Goal: Transaction & Acquisition: Purchase product/service

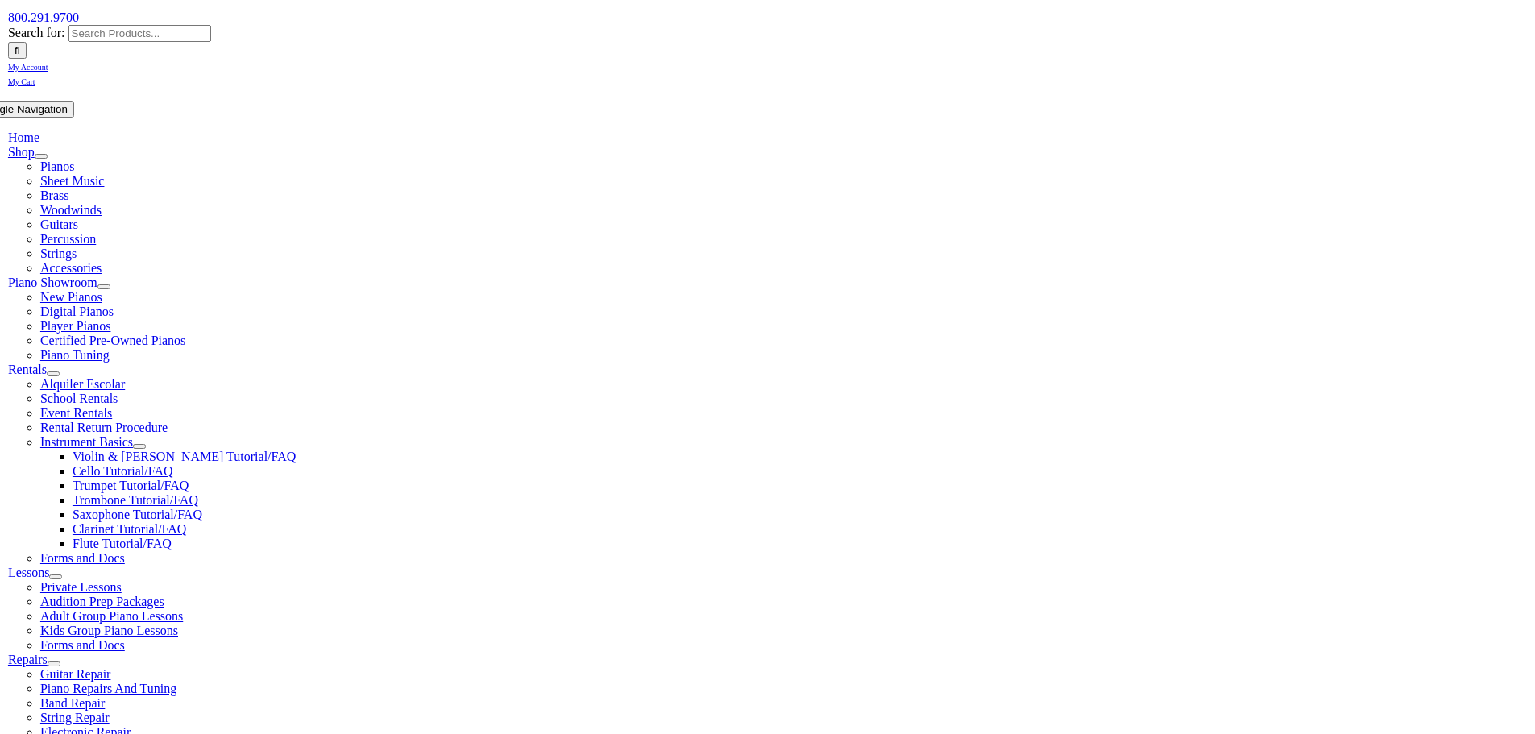
scroll to position [322, 0]
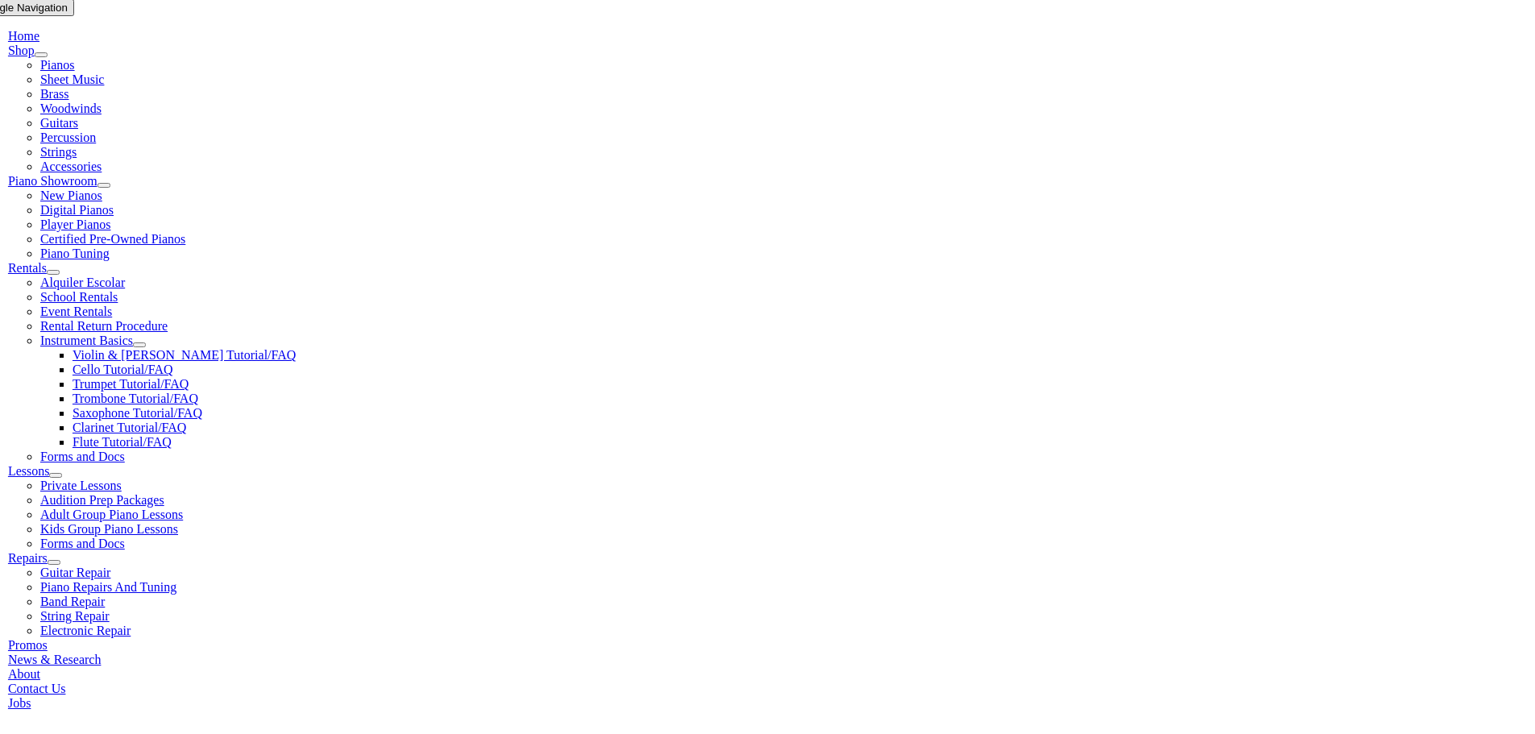
select select "PA"
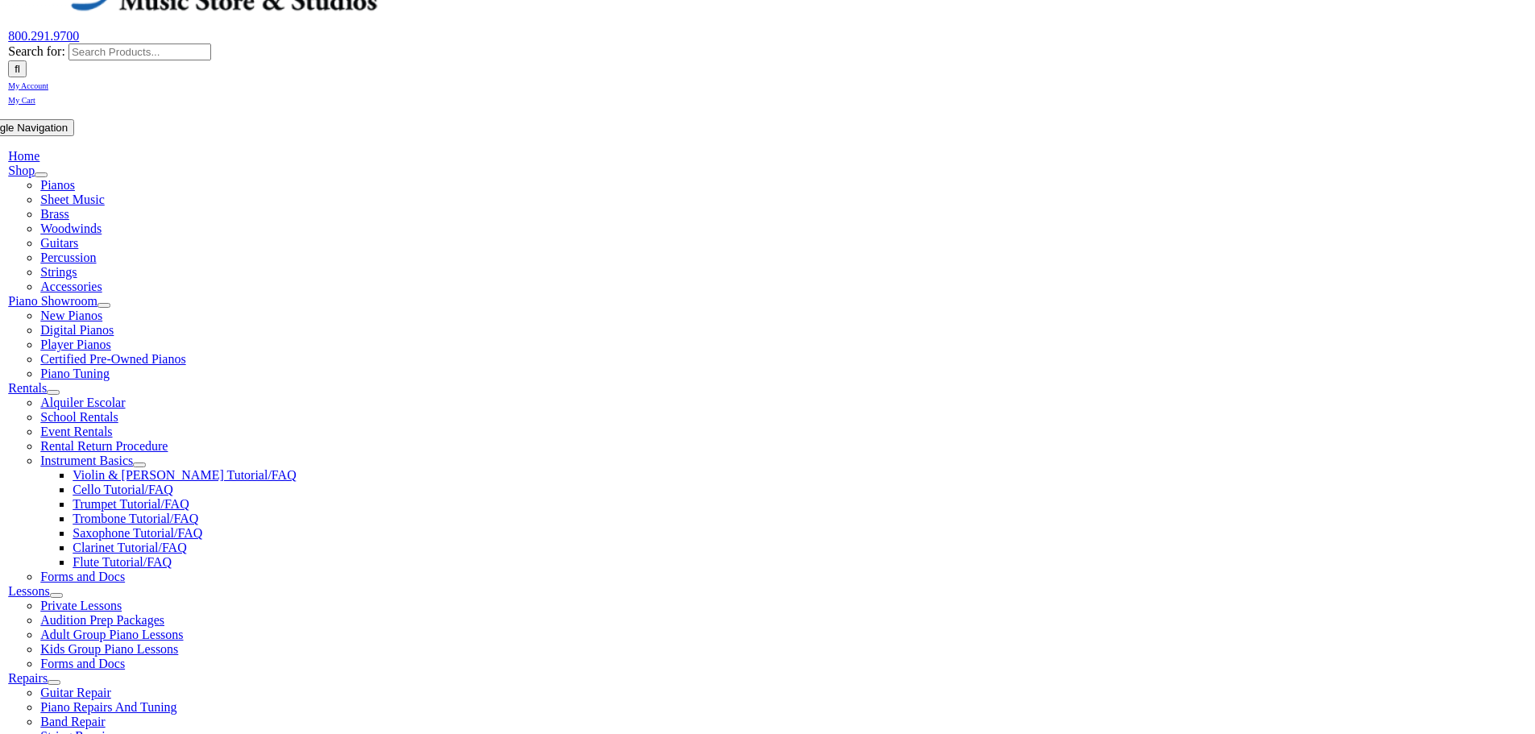
scroll to position [242, 0]
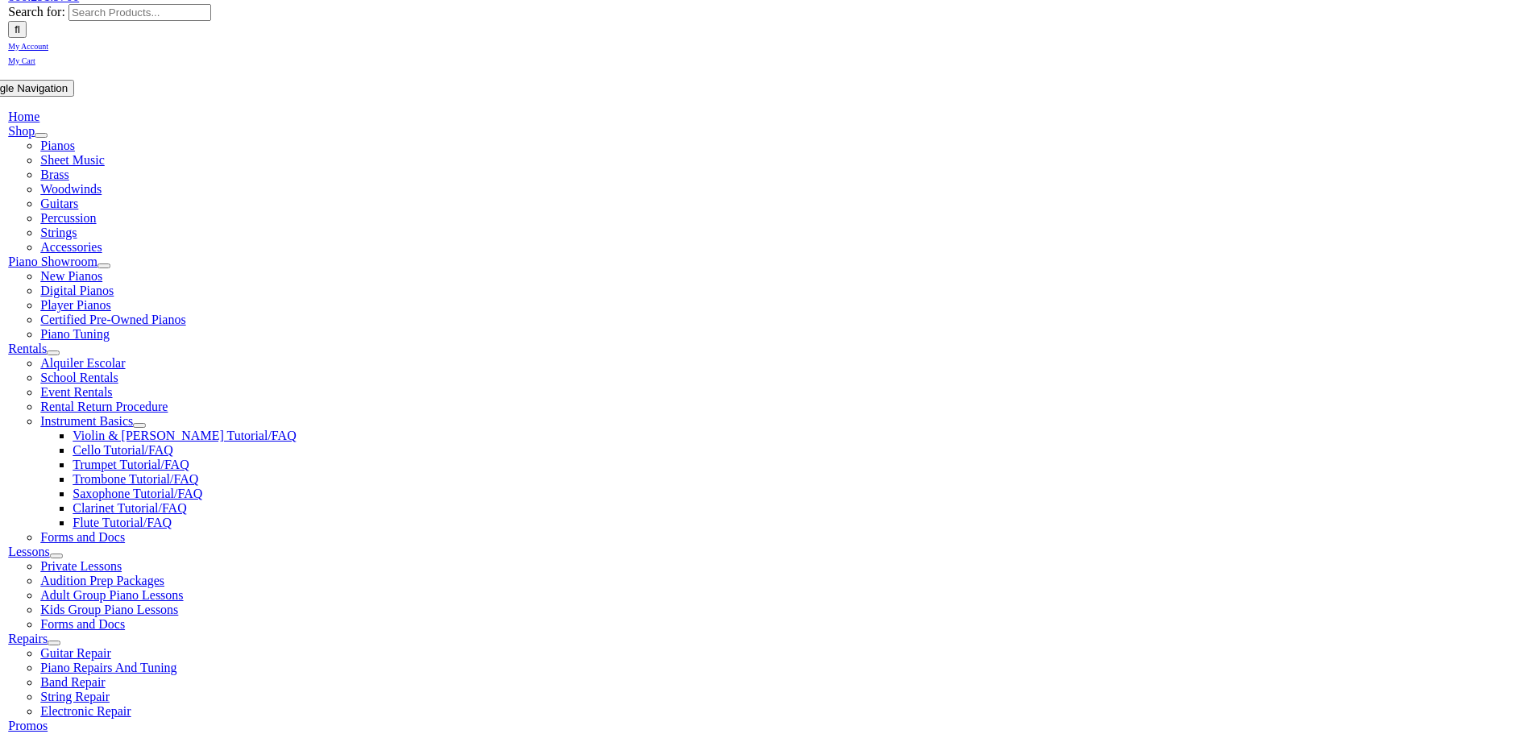
type input "[EMAIL_ADDRESS][DOMAIN_NAME]"
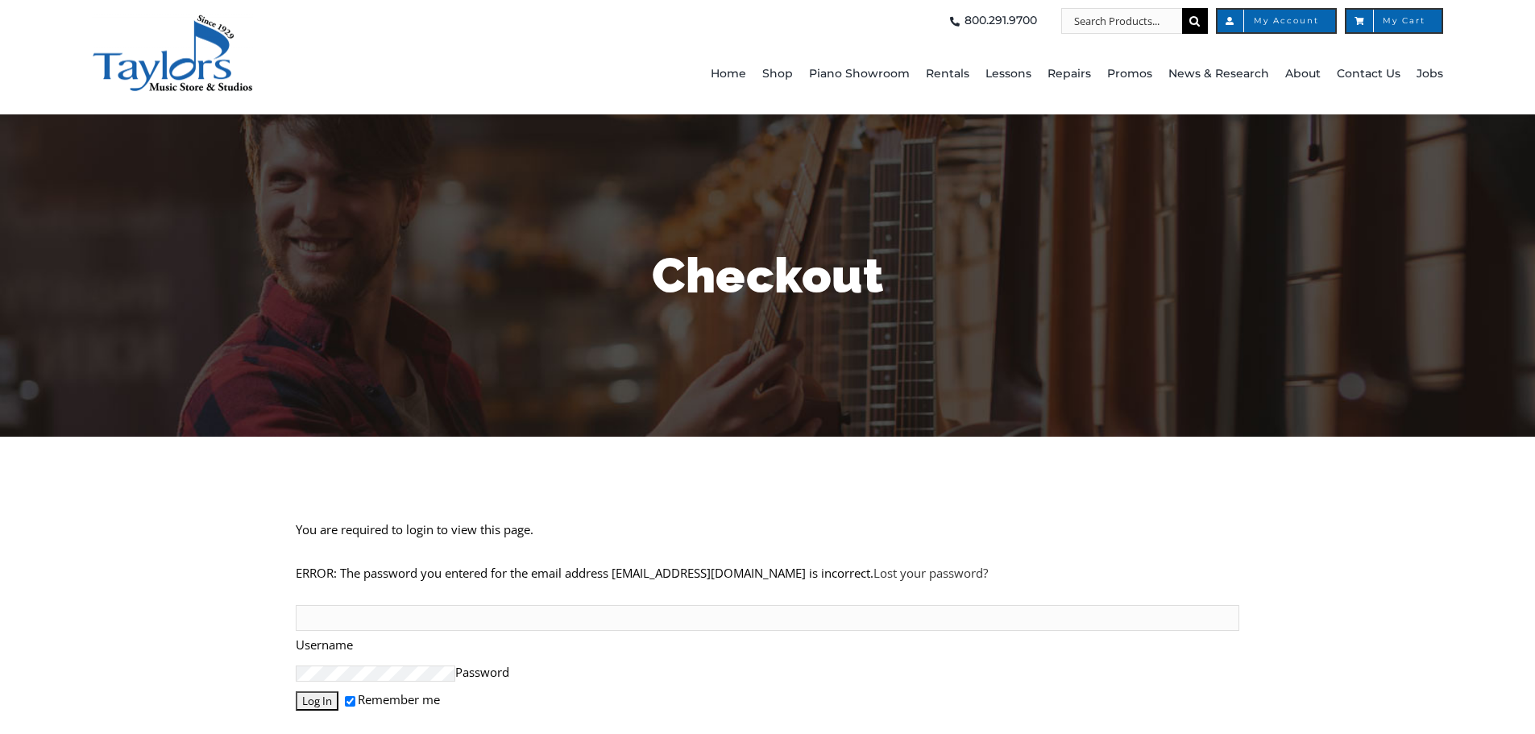
click at [430, 605] on input "Username" at bounding box center [767, 618] width 943 height 26
type input "[EMAIL_ADDRESS][DOMAIN_NAME]"
click at [296, 691] on input "Log In" at bounding box center [317, 700] width 43 height 19
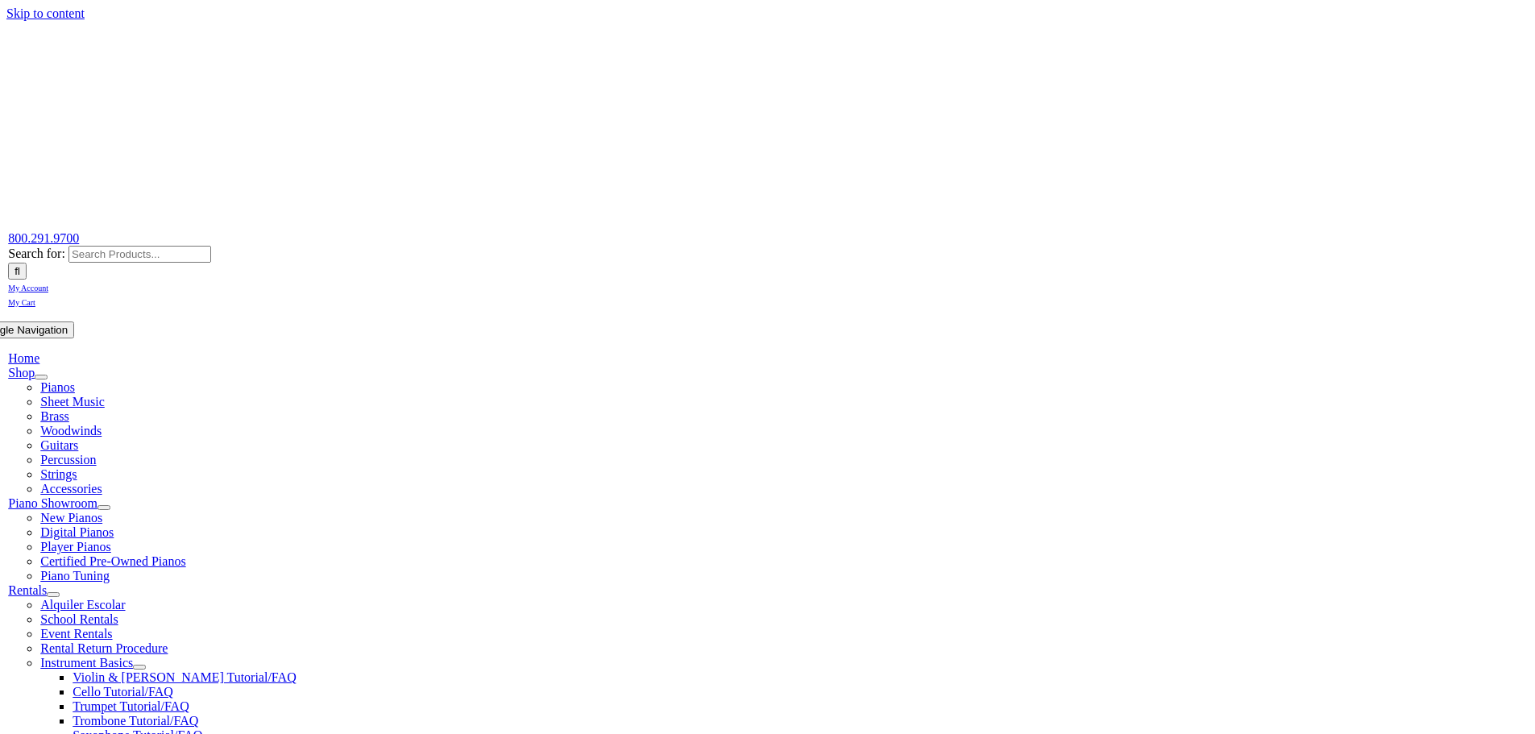
select select
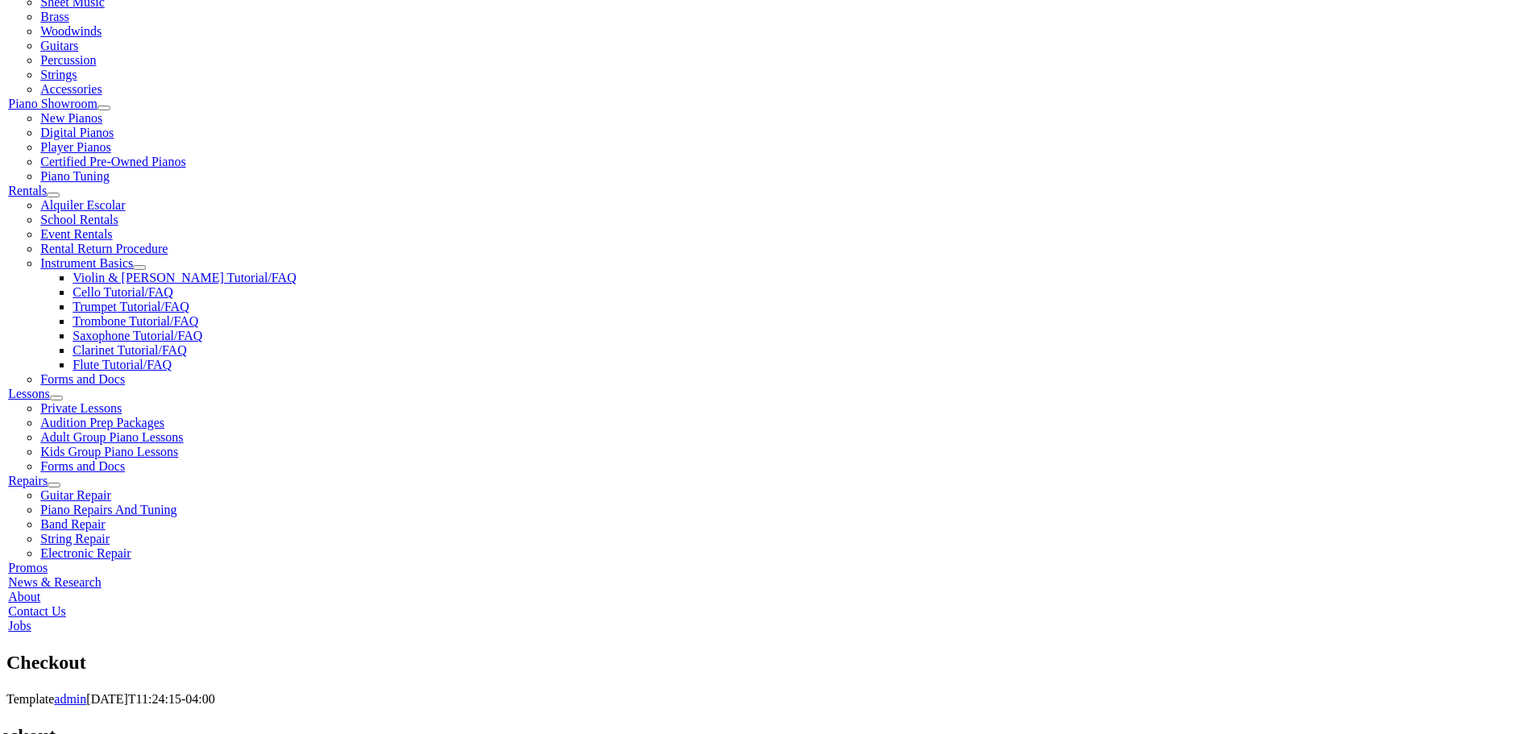
scroll to position [403, 0]
type input "Nicole"
type input "V"
type input "Condrasky"
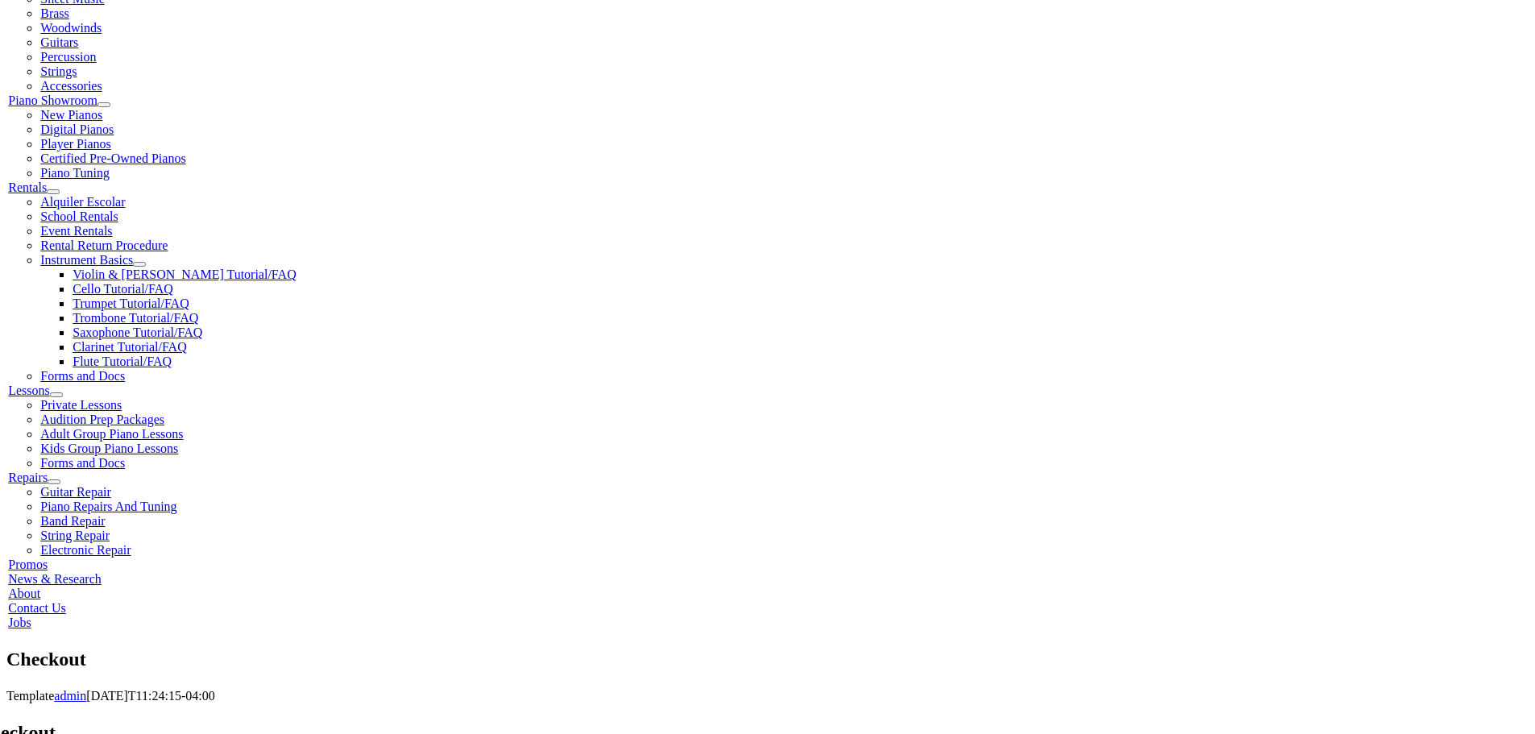
type input "535 Kirk Ln"
type input "Media"
select select "PA"
type input "19063"
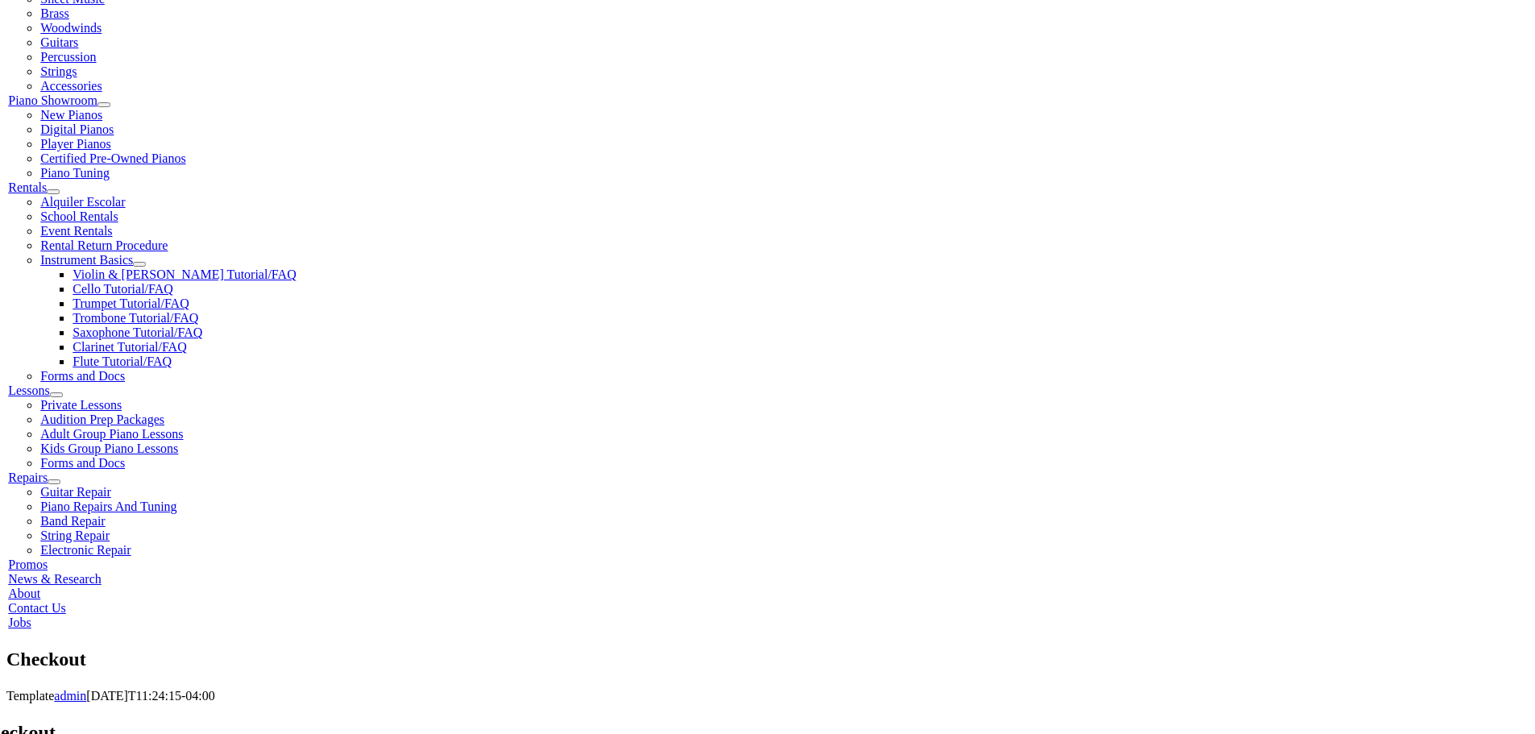
select select "visa"
type input "4147400314799071"
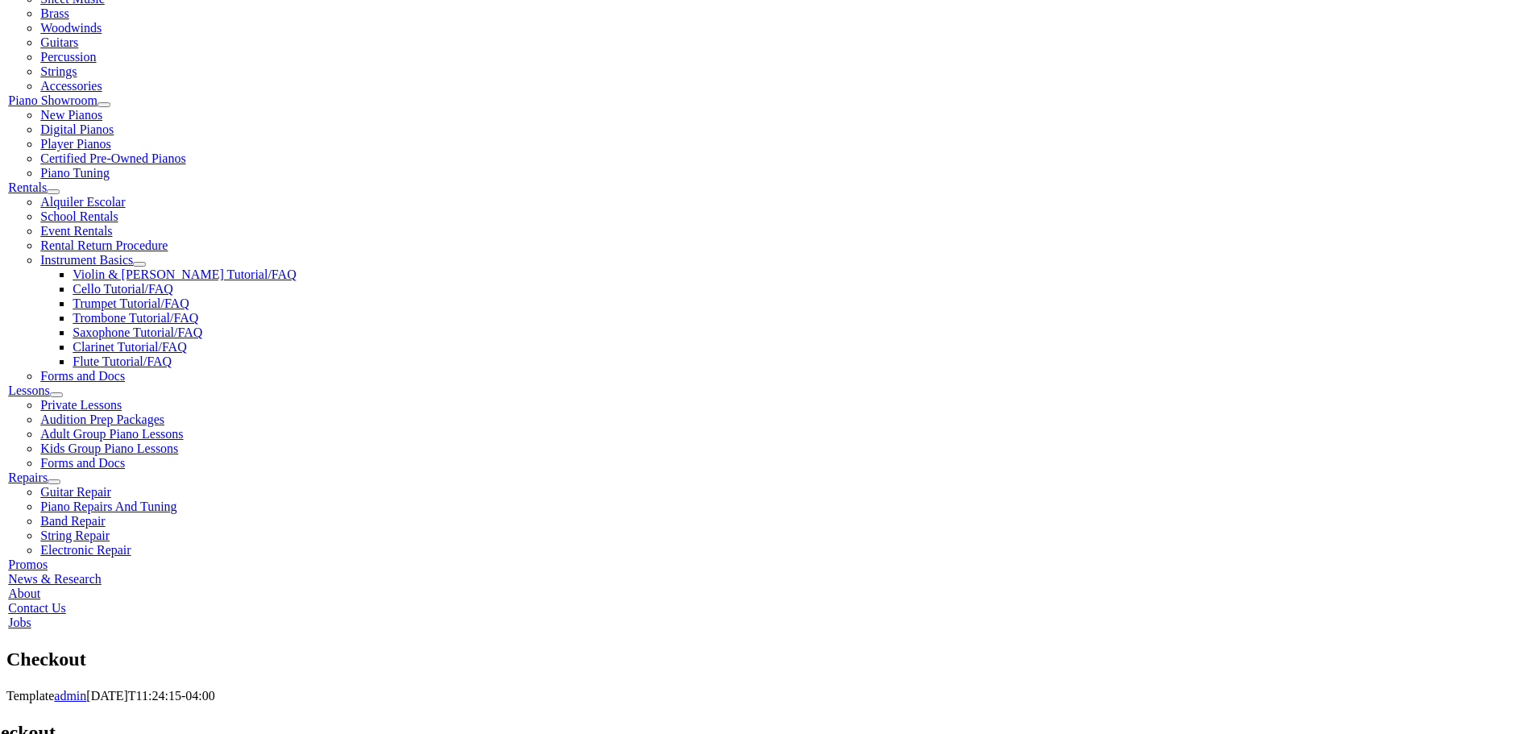
select select "07"
select select "2026"
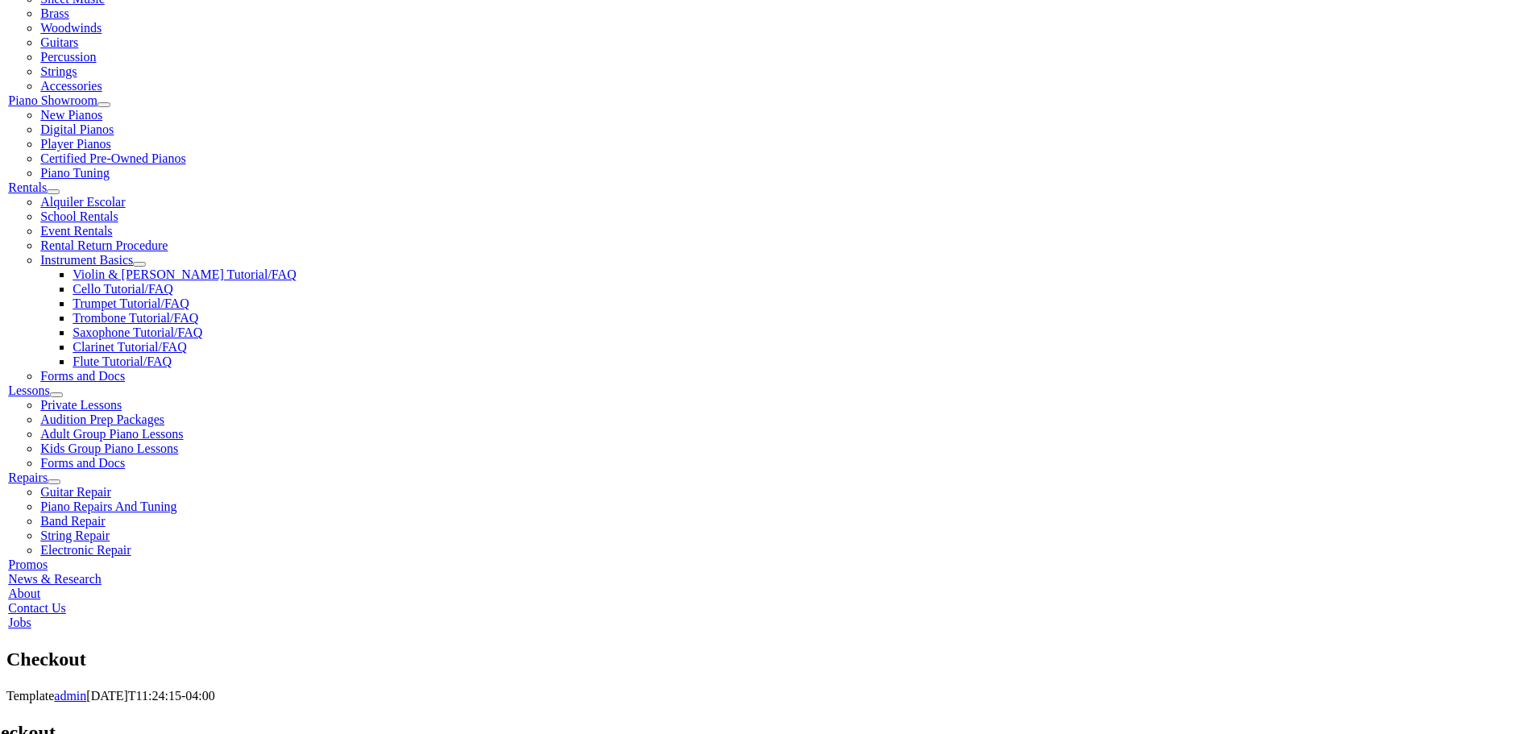
type input "754"
type input "6102135798"
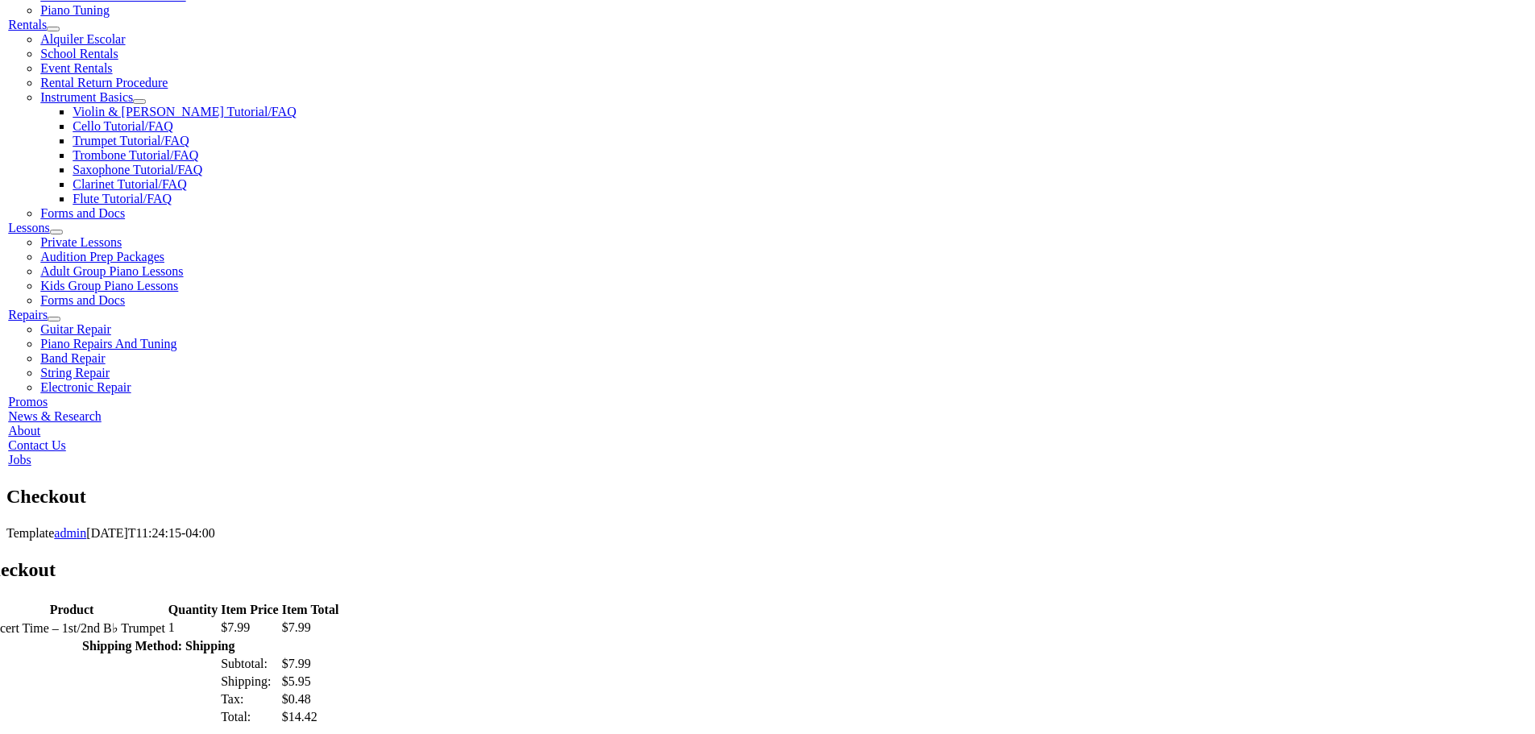
scroll to position [644, 0]
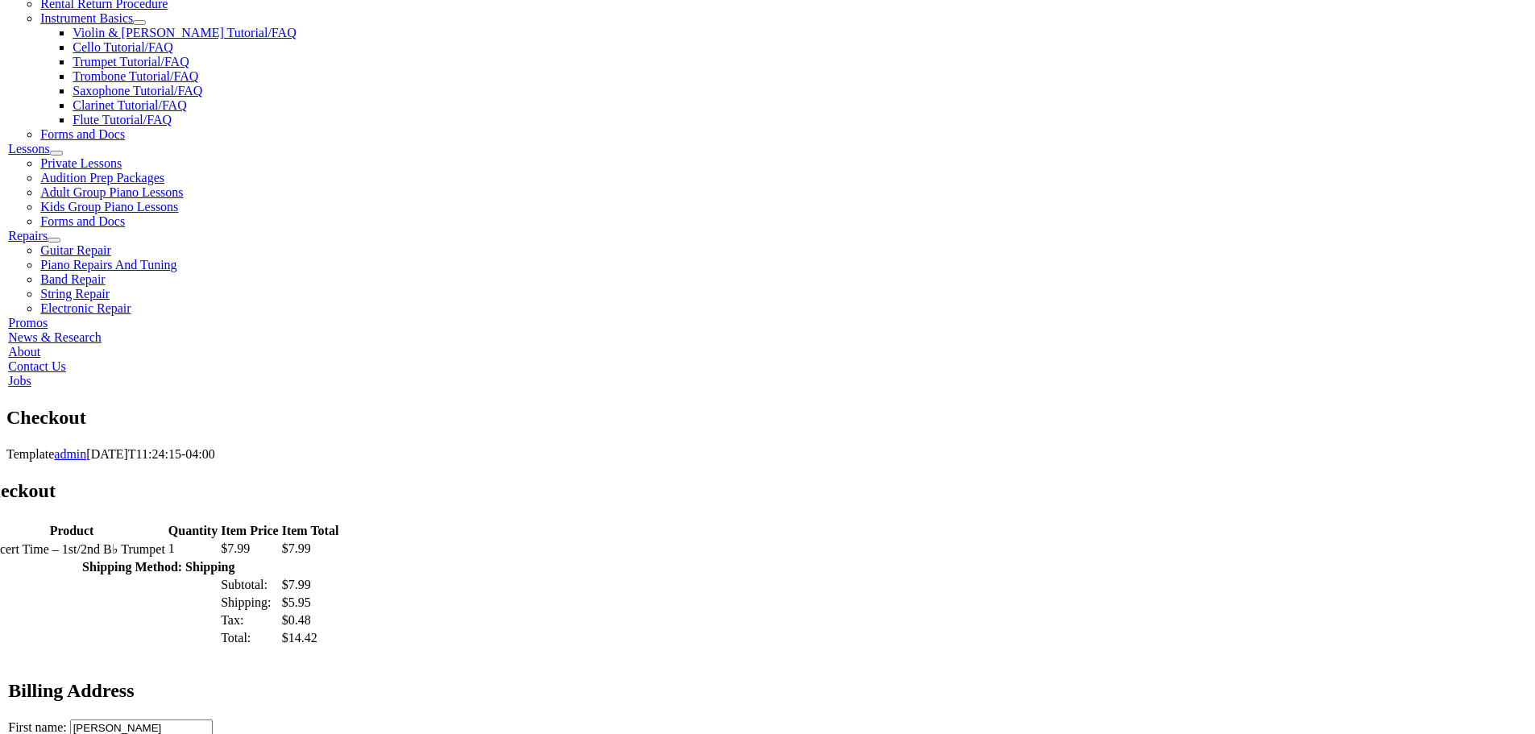
type input "niki918@msn.com"
